Goal: Task Accomplishment & Management: Complete application form

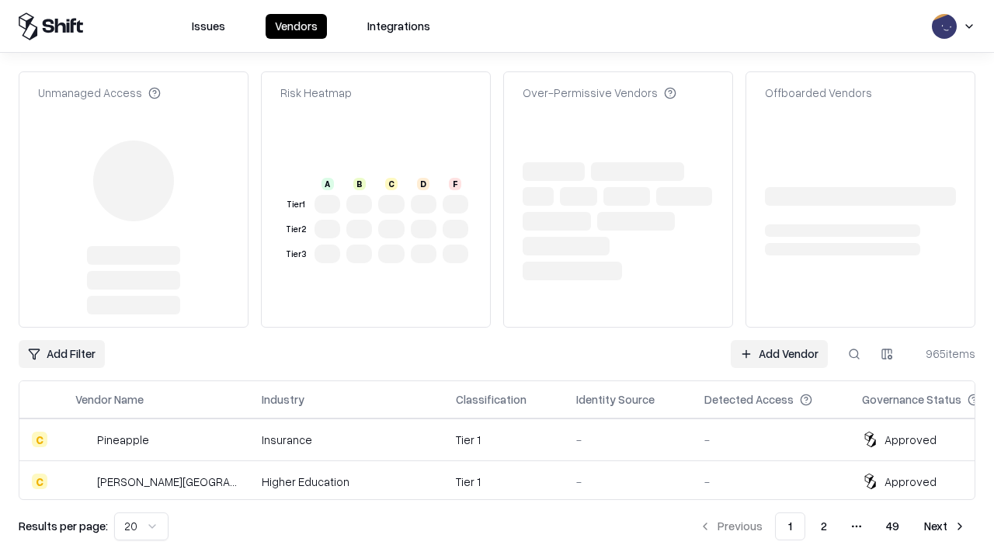
click at [779, 340] on link "Add Vendor" at bounding box center [779, 354] width 97 height 28
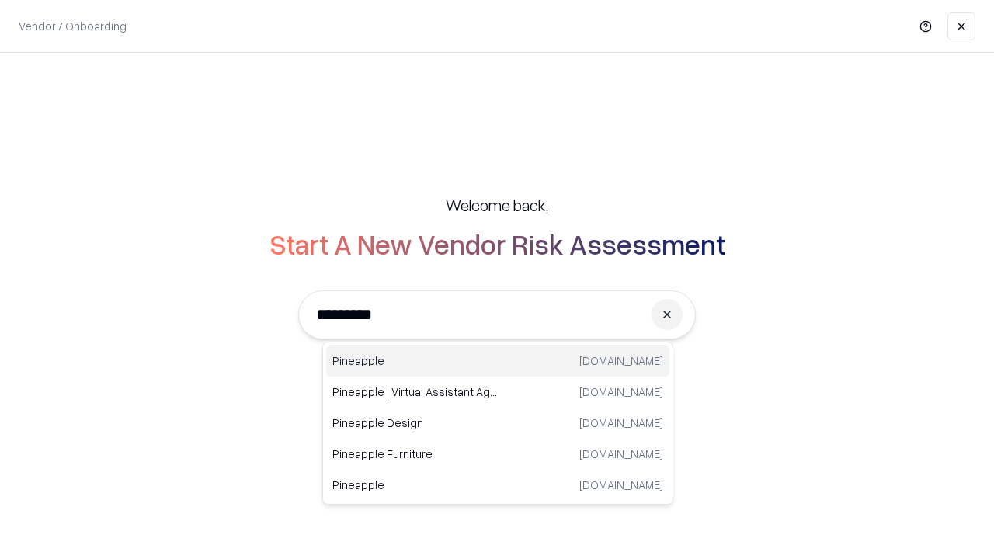
click at [498, 361] on div "Pineapple [DOMAIN_NAME]" at bounding box center [497, 360] width 343 height 31
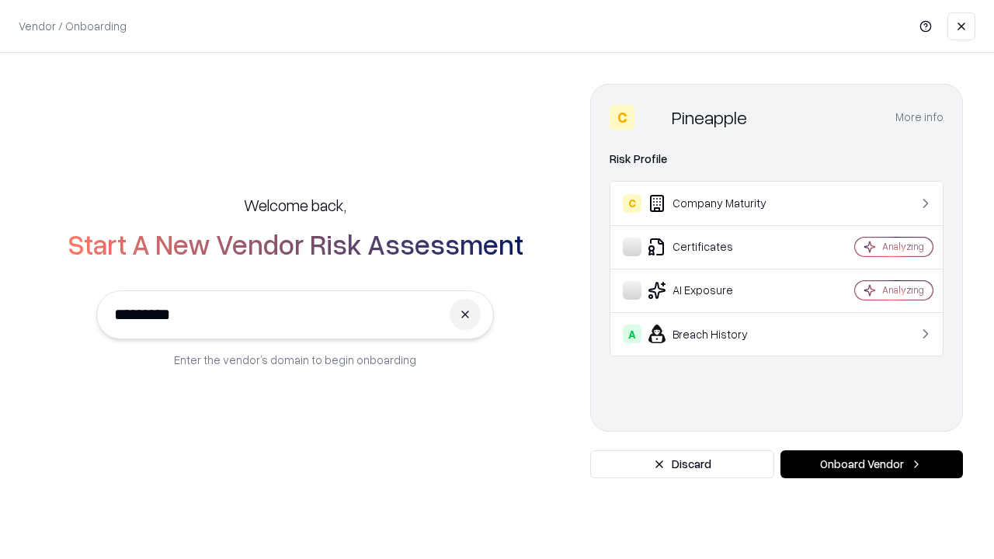
type input "*********"
click at [871, 464] on button "Onboard Vendor" at bounding box center [871, 464] width 182 height 28
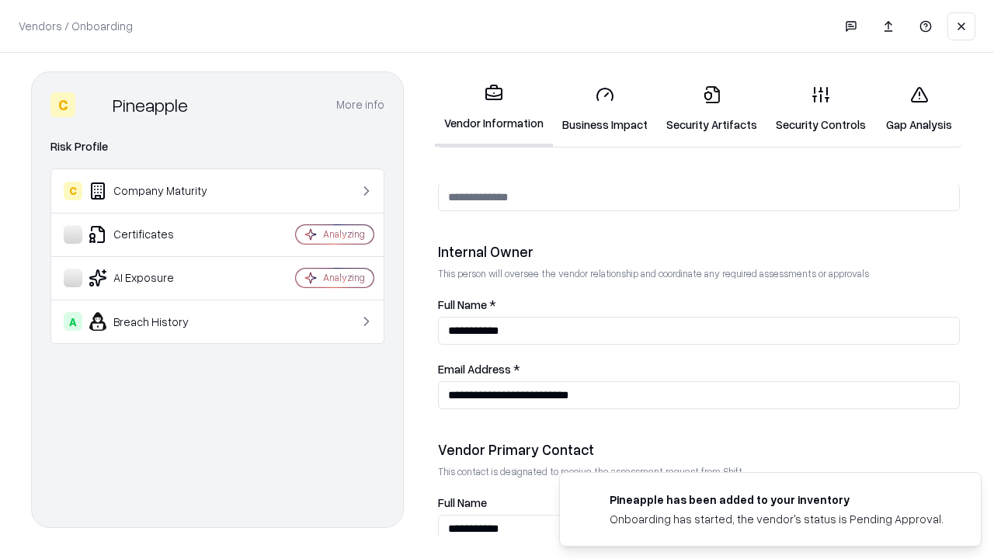
scroll to position [804, 0]
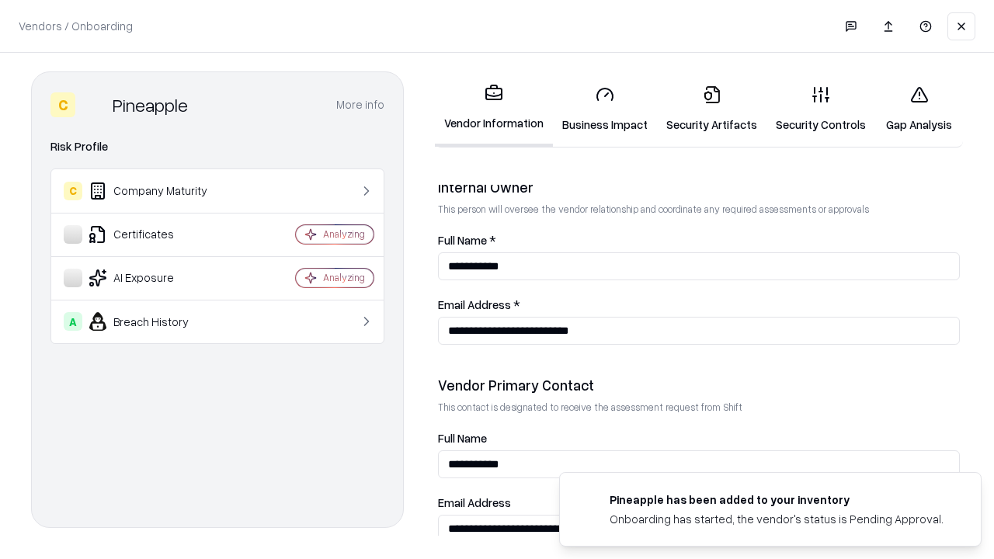
click at [605, 109] on link "Business Impact" at bounding box center [605, 109] width 104 height 72
click at [711, 109] on link "Security Artifacts" at bounding box center [711, 109] width 109 height 72
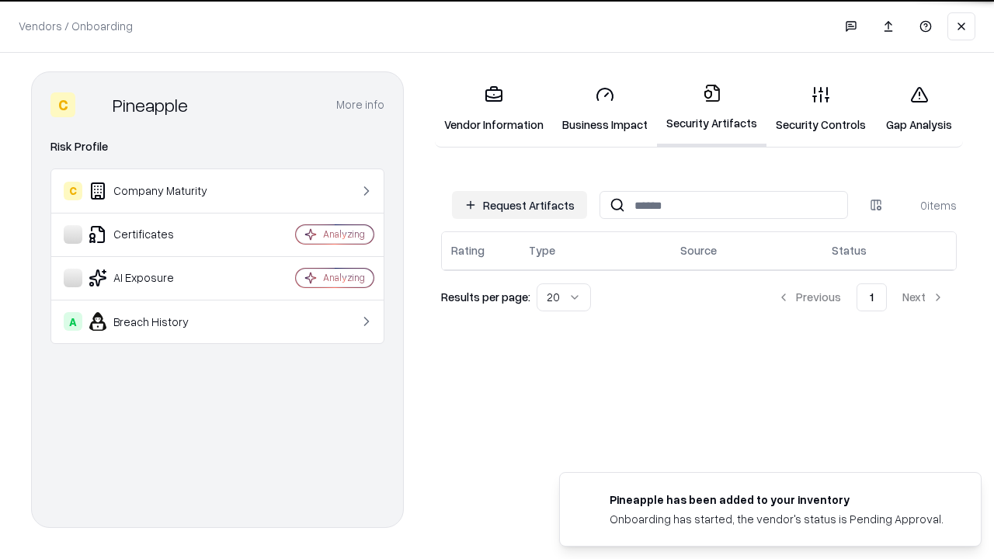
click at [519, 203] on button "Request Artifacts" at bounding box center [519, 205] width 135 height 28
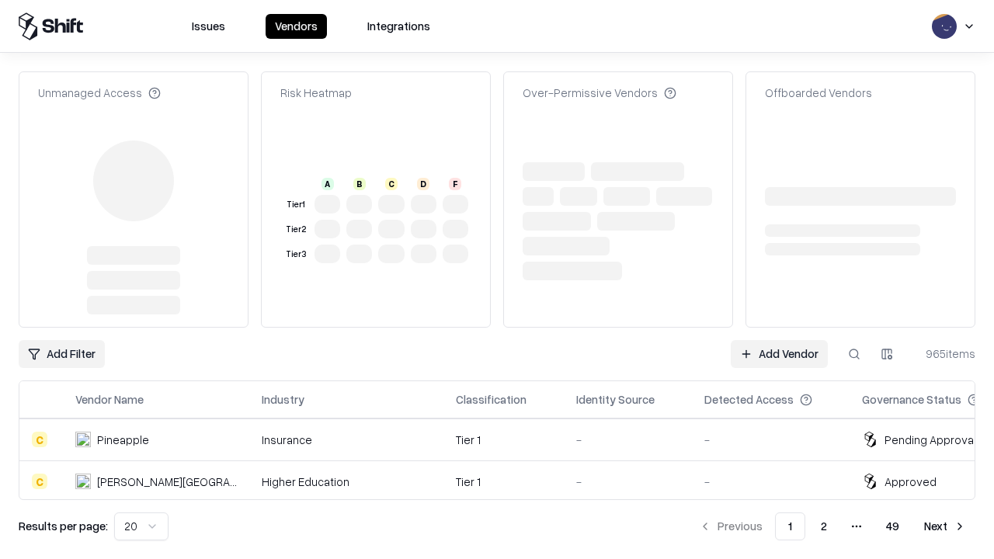
click at [779, 340] on link "Add Vendor" at bounding box center [779, 354] width 97 height 28
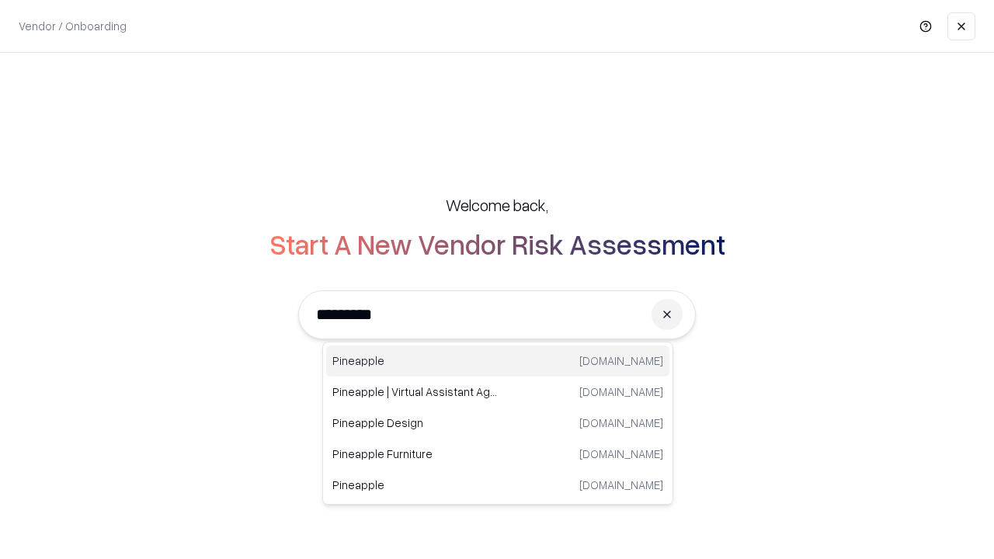
click at [498, 361] on div "Pineapple [DOMAIN_NAME]" at bounding box center [497, 360] width 343 height 31
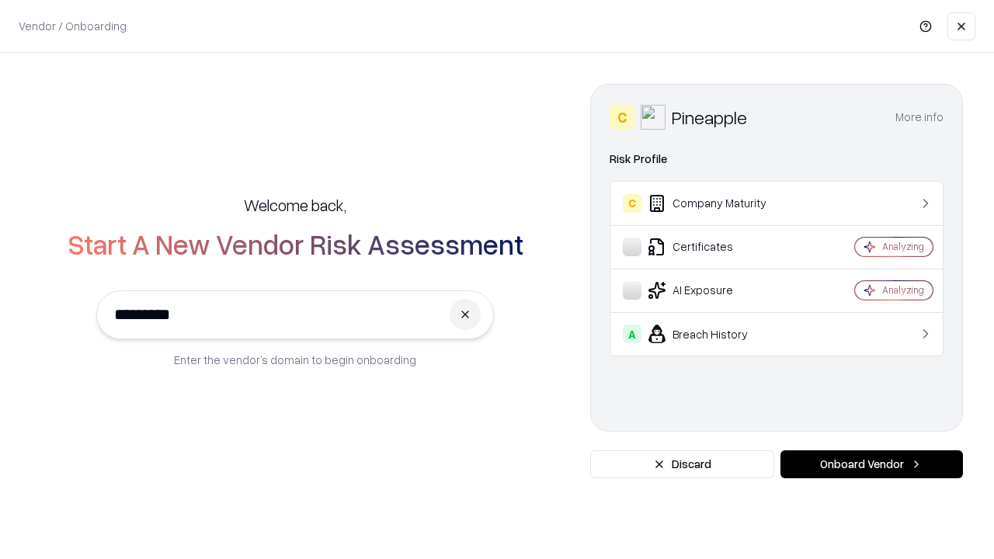
type input "*********"
click at [871, 464] on button "Onboard Vendor" at bounding box center [871, 464] width 182 height 28
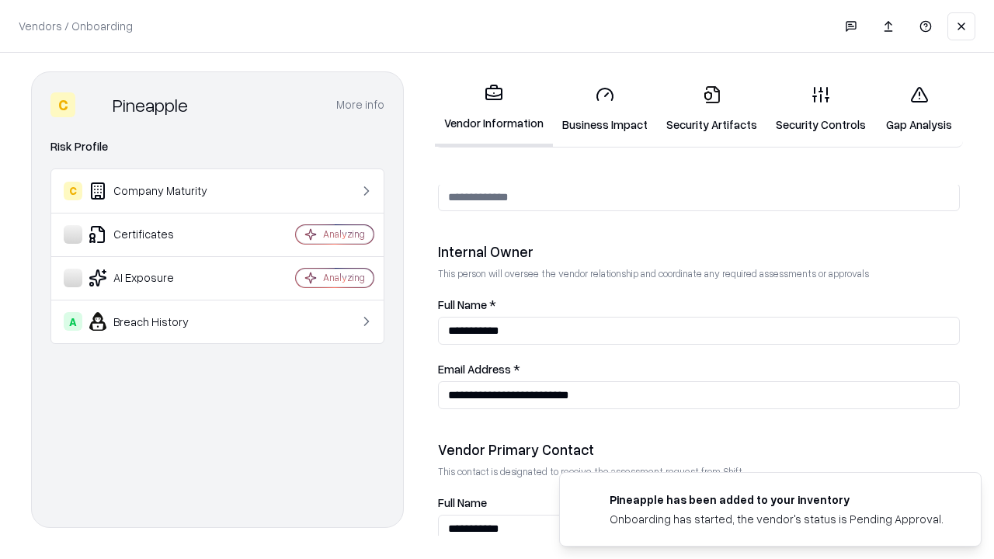
scroll to position [804, 0]
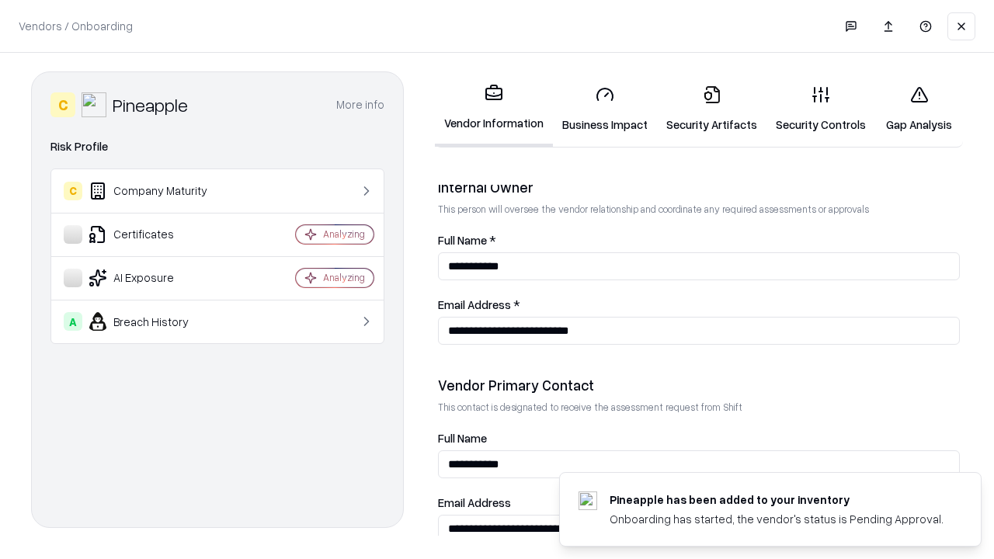
click at [918, 109] on link "Gap Analysis" at bounding box center [919, 109] width 88 height 72
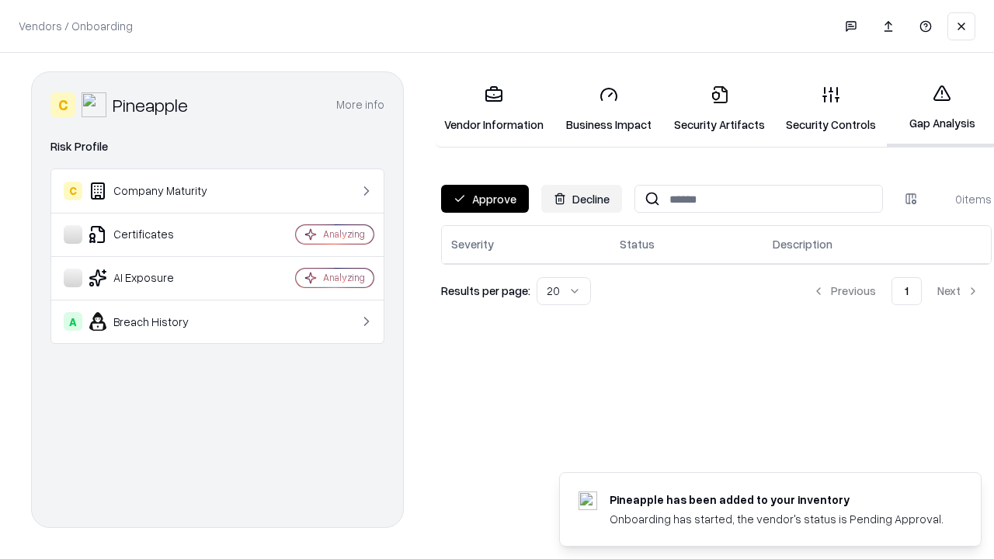
click at [484, 199] on button "Approve" at bounding box center [485, 199] width 88 height 28
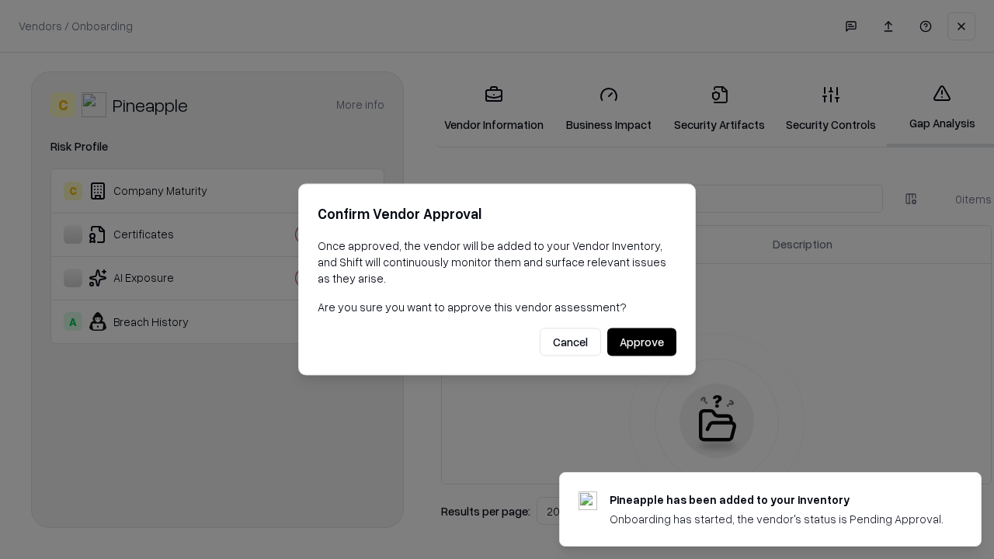
click at [641, 342] on button "Approve" at bounding box center [641, 342] width 69 height 28
